Goal: Find contact information: Find contact information

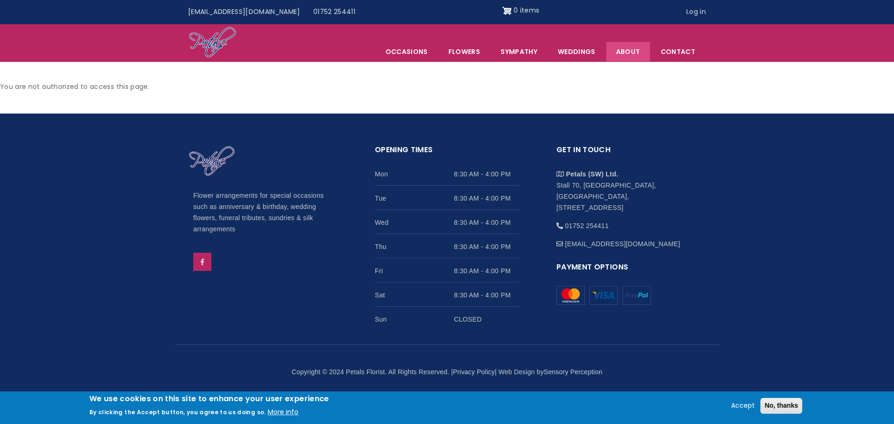
click at [634, 56] on link "About" at bounding box center [628, 52] width 44 height 20
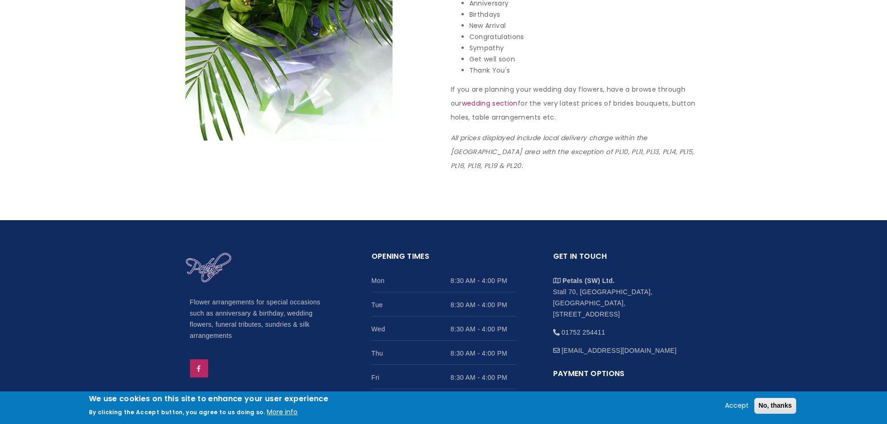
scroll to position [996, 0]
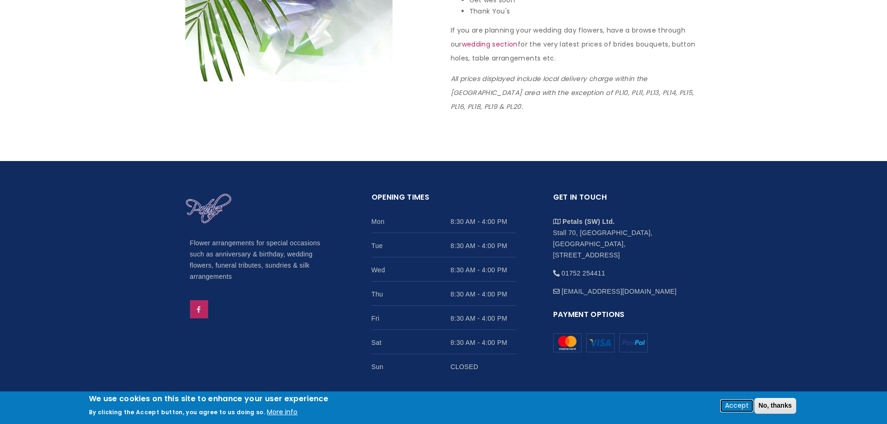
click at [737, 407] on button "Accept" at bounding box center [736, 405] width 31 height 11
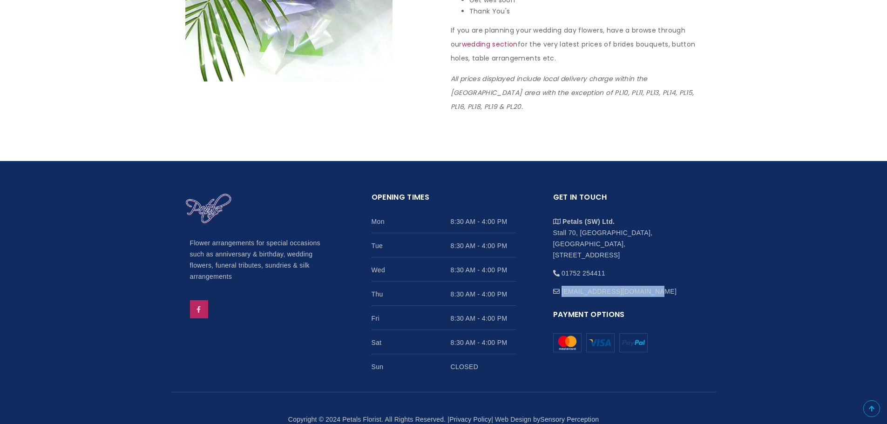
drag, startPoint x: 561, startPoint y: 265, endPoint x: 636, endPoint y: 266, distance: 75.0
click at [636, 279] on li "[EMAIL_ADDRESS][DOMAIN_NAME]" at bounding box center [625, 288] width 144 height 18
copy li "[EMAIL_ADDRESS][DOMAIN_NAME]"
